Goal: Ask a question

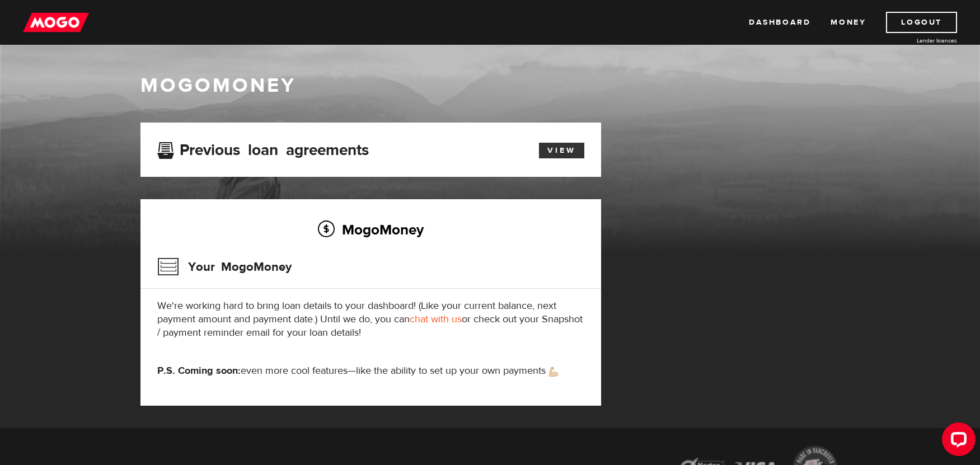
click at [570, 152] on link "View" at bounding box center [561, 151] width 45 height 16
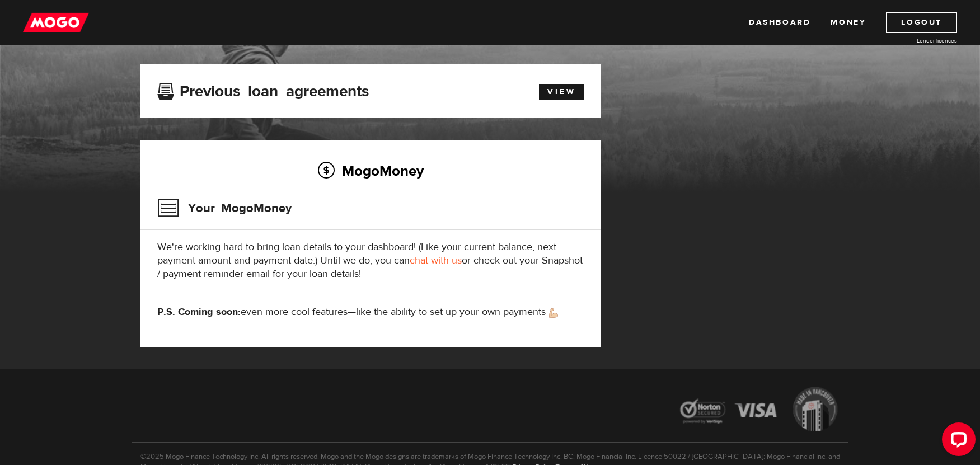
scroll to position [120, 0]
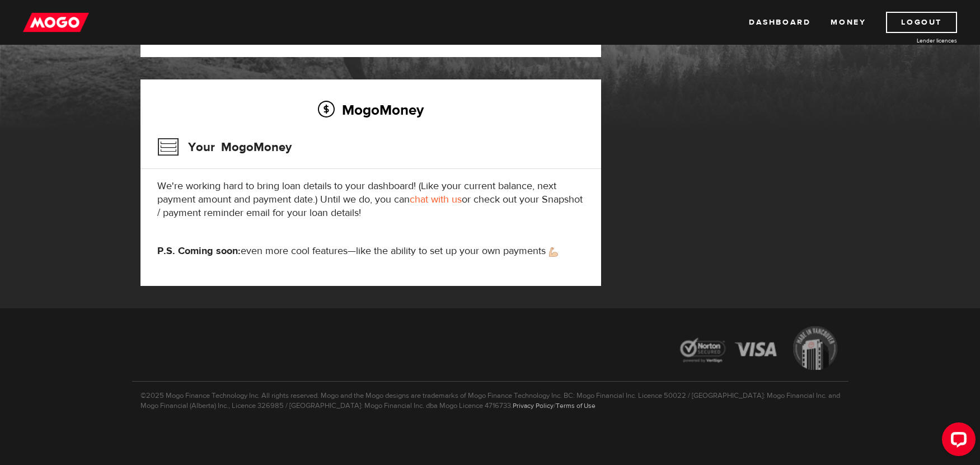
click at [426, 200] on link "chat with us" at bounding box center [436, 199] width 52 height 13
